Goal: Find specific page/section: Find specific page/section

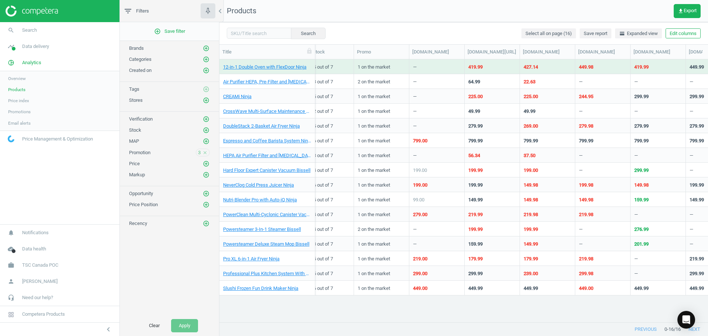
scroll to position [0, 326]
click at [206, 51] on icon "add_circle_outline" at bounding box center [206, 48] width 7 height 7
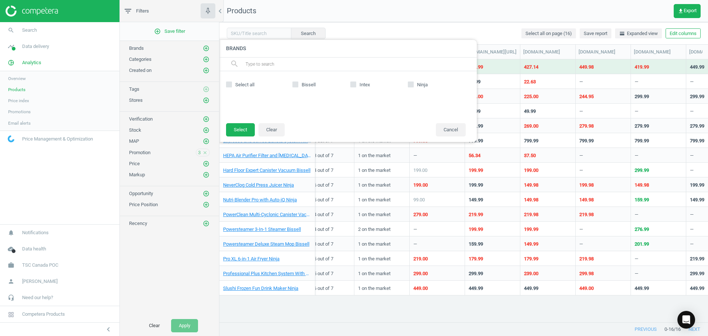
click at [11, 100] on span "Price index" at bounding box center [18, 101] width 21 height 6
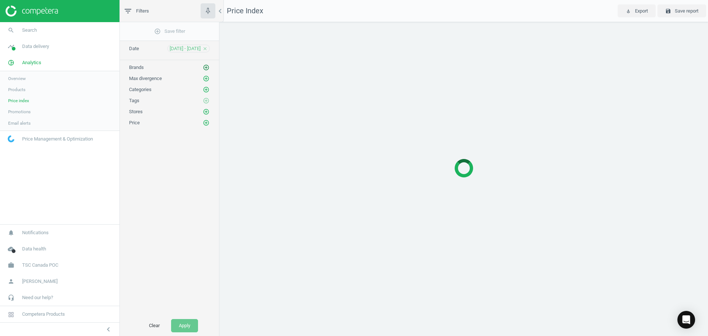
click at [207, 65] on icon "add_circle_outline" at bounding box center [206, 67] width 7 height 7
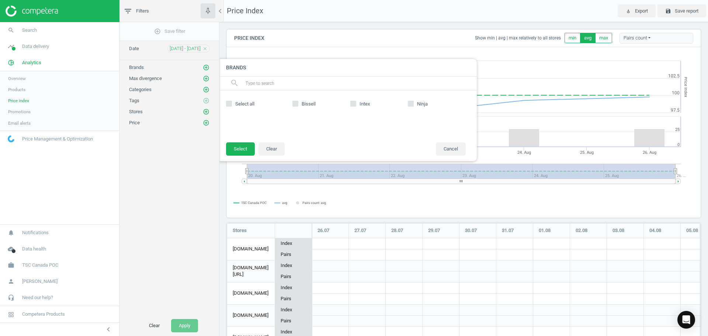
scroll to position [205, 480]
click at [410, 106] on input "Ninja" at bounding box center [411, 103] width 5 height 5
checkbox input "true"
click at [239, 150] on button "Select" at bounding box center [240, 148] width 29 height 13
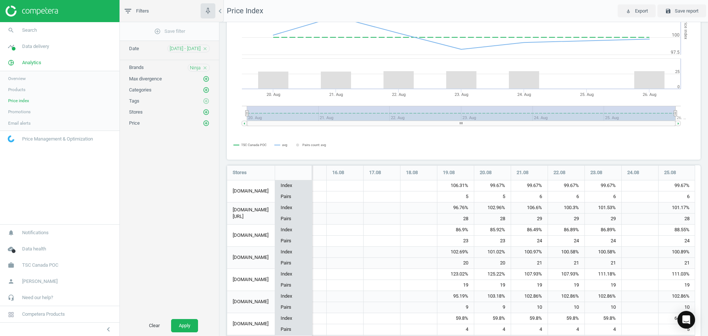
scroll to position [58, 0]
click at [19, 92] on span "Products" at bounding box center [16, 90] width 17 height 6
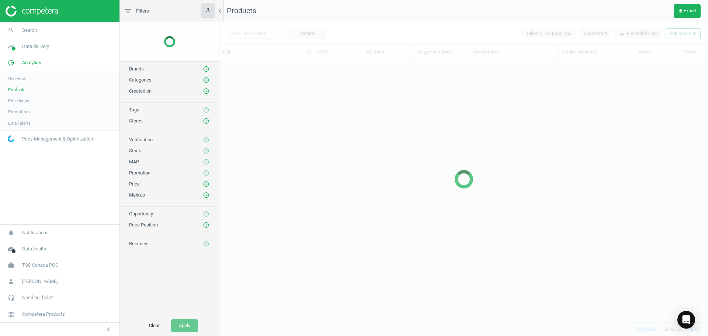
scroll to position [252, 483]
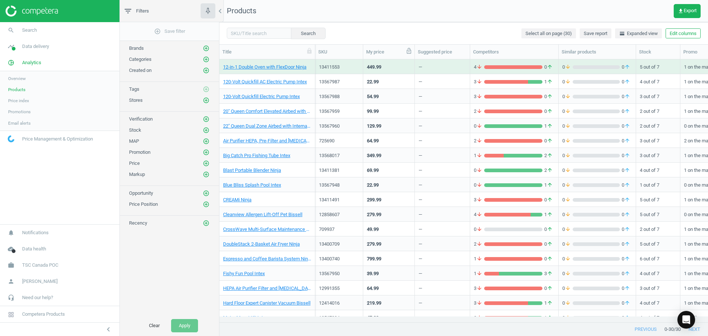
click at [409, 52] on icon at bounding box center [409, 51] width 4 height 6
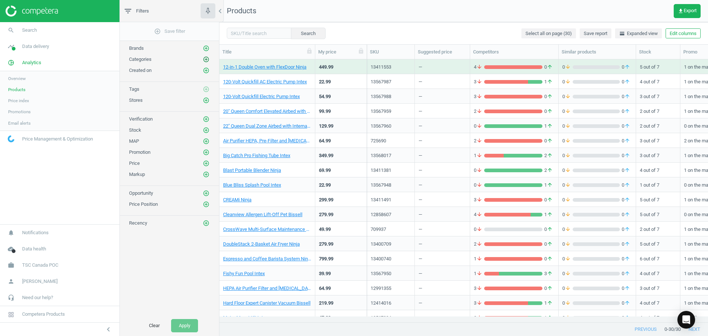
click at [206, 59] on icon "add_circle_outline" at bounding box center [206, 59] width 7 height 7
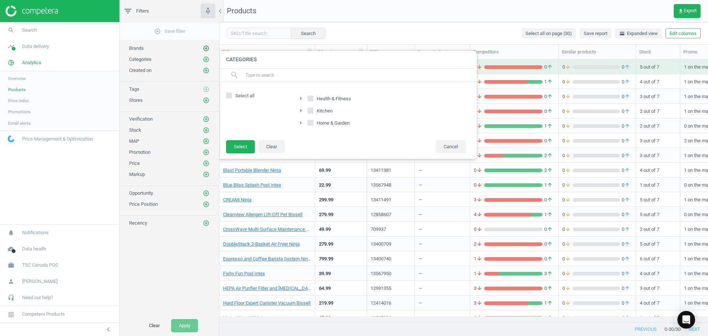
click at [207, 48] on icon "add_circle_outline" at bounding box center [206, 48] width 7 height 7
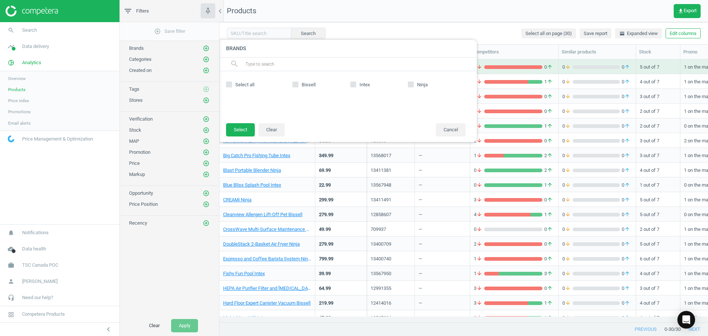
click at [297, 84] on input "Bissell" at bounding box center [295, 84] width 5 height 5
checkbox input "true"
click at [242, 134] on button "Select" at bounding box center [240, 129] width 29 height 13
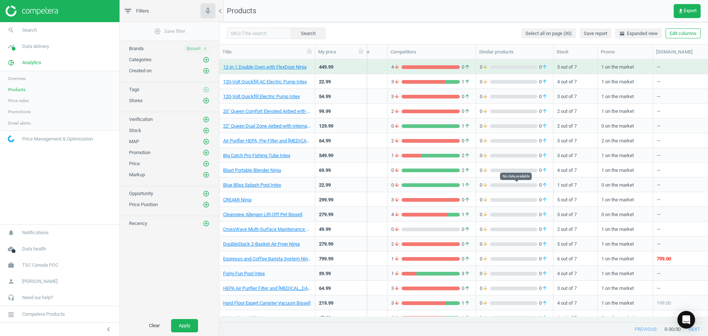
scroll to position [0, 83]
click at [193, 322] on button "Apply" at bounding box center [184, 325] width 27 height 13
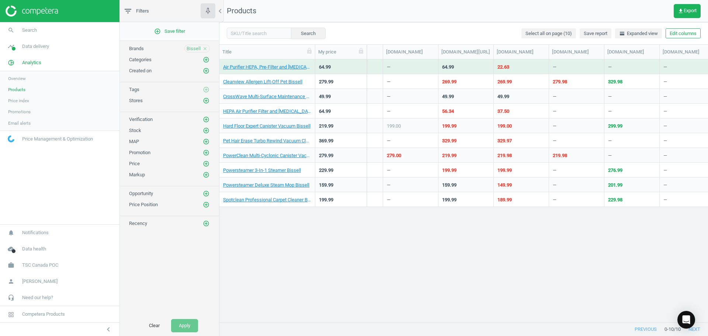
scroll to position [0, 353]
drag, startPoint x: 555, startPoint y: 166, endPoint x: 621, endPoint y: 254, distance: 110.4
click at [621, 254] on div "Air Purifier HEPA, Pre-Filter and [MEDICAL_DATA] Filter Pack for Air220 Air Pur…" at bounding box center [464, 187] width 489 height 257
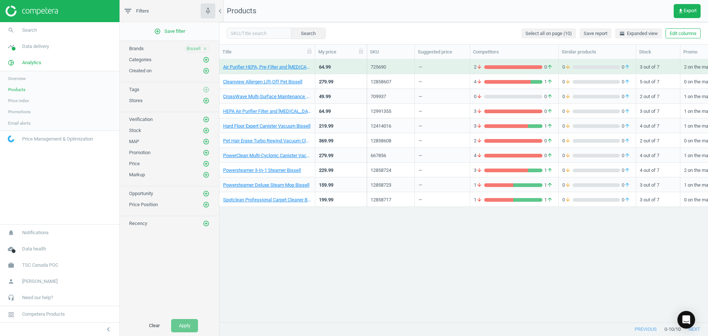
scroll to position [0, 0]
